Goal: Information Seeking & Learning: Learn about a topic

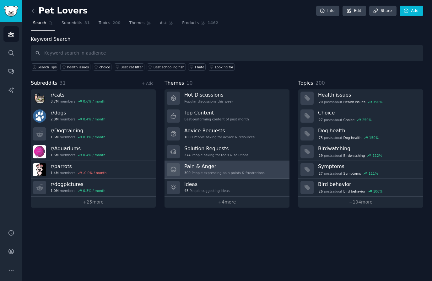
click at [211, 171] on div "300 People expressing pain points & frustrations" at bounding box center [224, 173] width 80 height 4
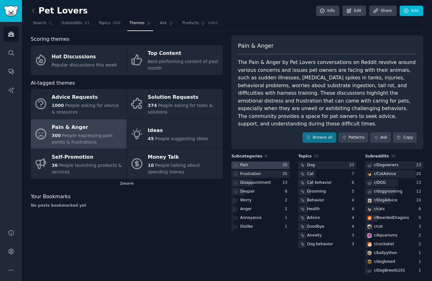
click at [247, 164] on div "Pain" at bounding box center [244, 165] width 8 height 6
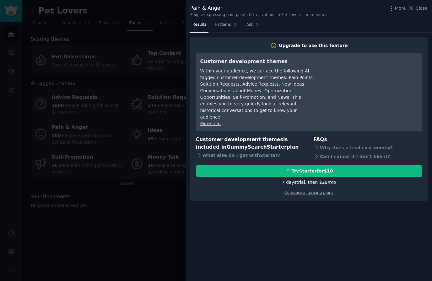
click at [420, 12] on div "More Close" at bounding box center [407, 8] width 39 height 8
click at [419, 8] on span "Close" at bounding box center [421, 8] width 12 height 7
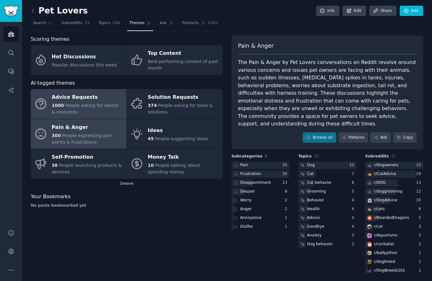
click at [75, 101] on div "Advice Requests" at bounding box center [88, 98] width 72 height 10
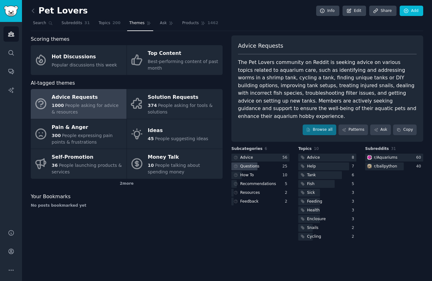
click at [260, 166] on div "Questions" at bounding box center [245, 166] width 29 height 8
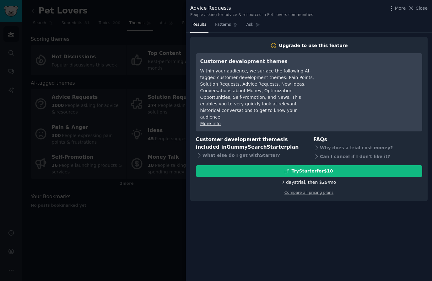
click at [413, 9] on icon at bounding box center [410, 8] width 7 height 7
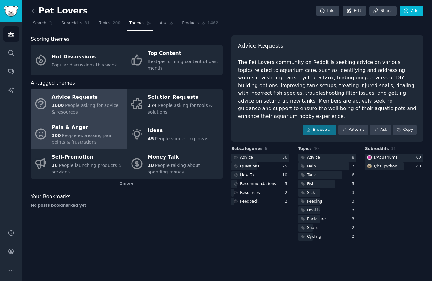
click at [86, 126] on div "Pain & Anger" at bounding box center [88, 127] width 72 height 10
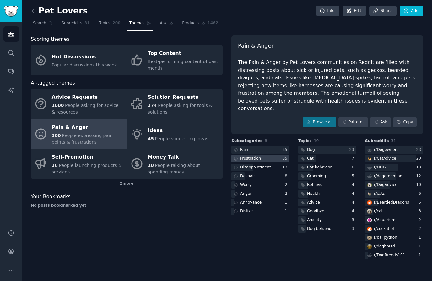
click at [252, 156] on div "Frustration" at bounding box center [250, 159] width 21 height 6
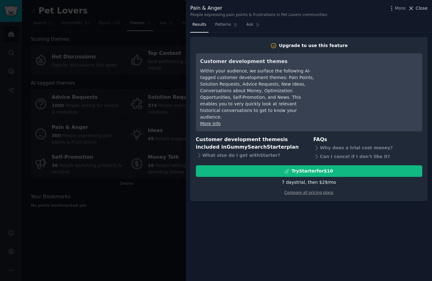
click at [425, 9] on span "Close" at bounding box center [421, 8] width 12 height 7
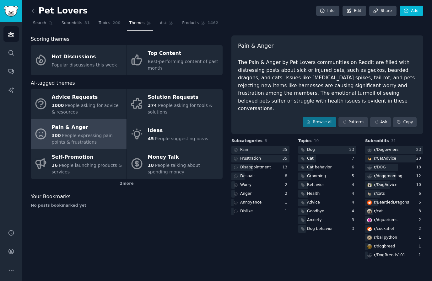
scroll to position [9, 0]
click at [321, 117] on link "Browse all" at bounding box center [319, 122] width 34 height 11
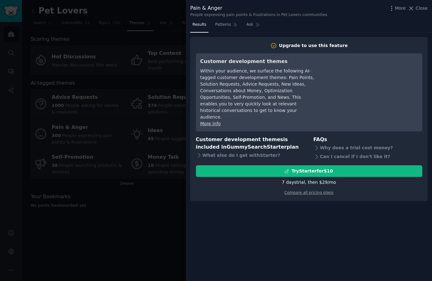
click at [417, 11] on span "Close" at bounding box center [421, 8] width 12 height 7
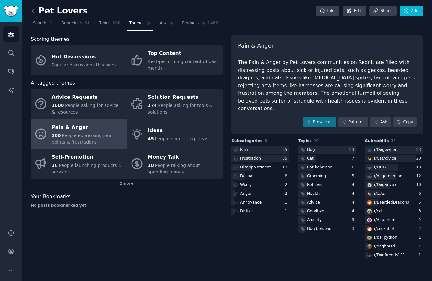
scroll to position [20, 0]
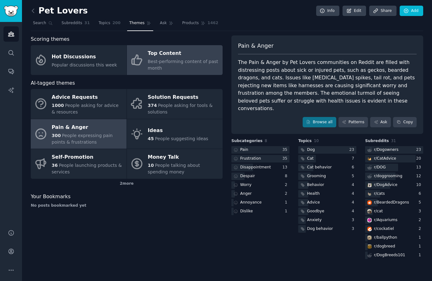
click at [150, 49] on div "Top Content" at bounding box center [184, 54] width 72 height 10
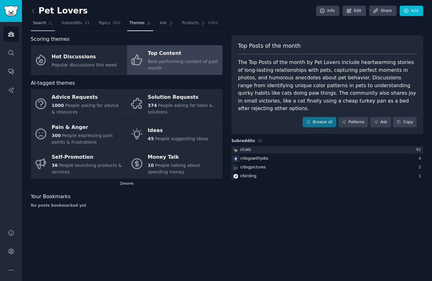
click at [37, 20] on span "Search" at bounding box center [39, 23] width 13 height 6
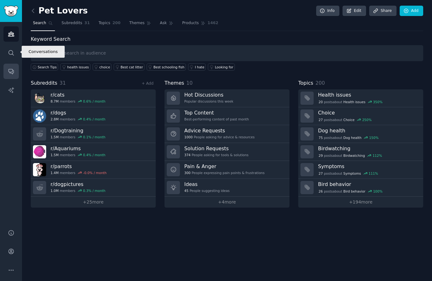
click at [8, 64] on link "Conversations" at bounding box center [10, 71] width 15 height 15
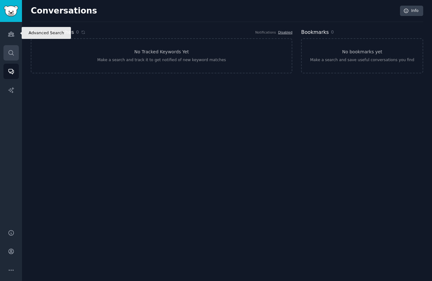
click at [12, 50] on icon "Sidebar" at bounding box center [10, 52] width 5 height 5
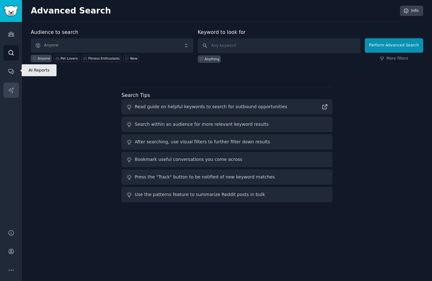
click at [11, 82] on link "AI Reports" at bounding box center [10, 89] width 15 height 15
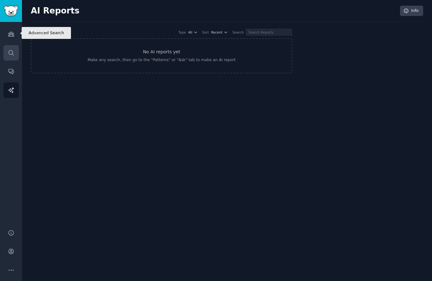
click at [12, 50] on icon "Sidebar" at bounding box center [11, 53] width 7 height 7
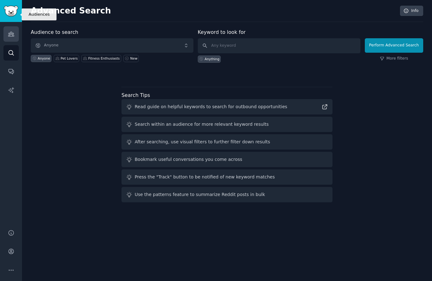
click at [12, 31] on icon "Sidebar" at bounding box center [11, 34] width 7 height 7
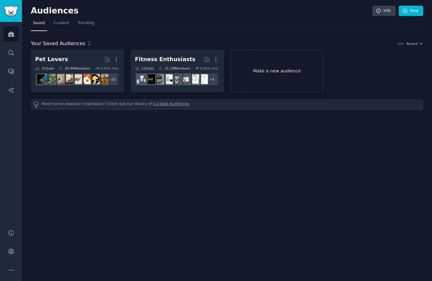
click at [280, 50] on link "Make a new audience" at bounding box center [276, 71] width 93 height 43
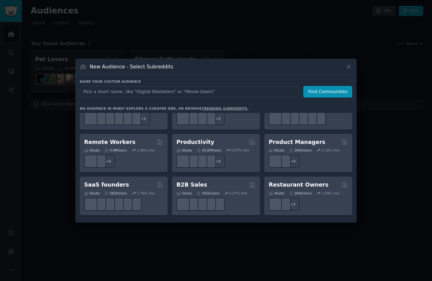
scroll to position [458, 0]
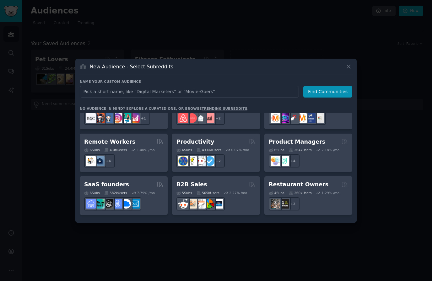
click at [285, 187] on h2 "Restaurant Owners" at bounding box center [298, 185] width 60 height 8
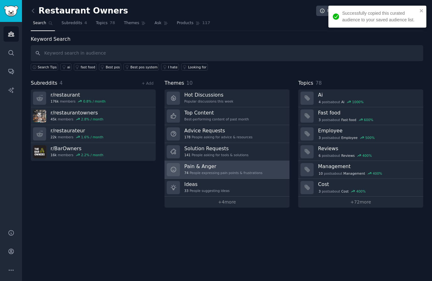
click at [218, 163] on div "Pain & Anger 74 People expressing pain points & frustrations" at bounding box center [223, 169] width 78 height 13
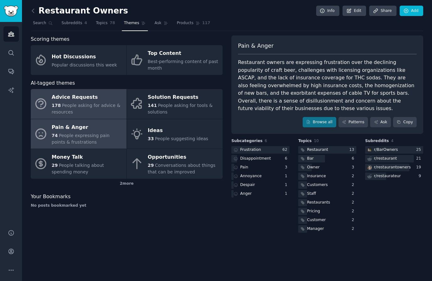
click at [67, 93] on div "Advice Requests" at bounding box center [88, 98] width 72 height 10
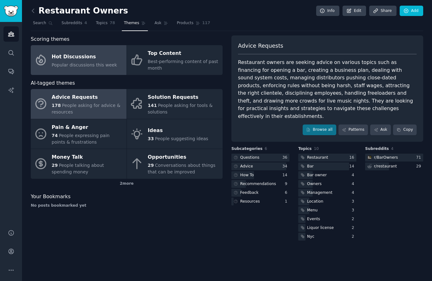
click at [55, 62] on span "Popular discussions this week" at bounding box center [84, 64] width 65 height 5
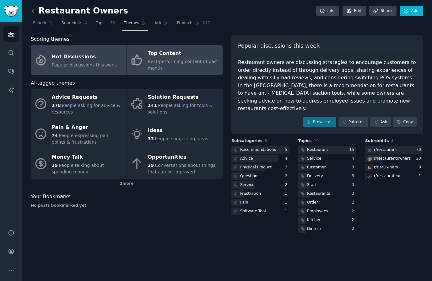
click at [153, 59] on span "Best-performing content of past month" at bounding box center [183, 65] width 70 height 12
